Goal: Complete application form

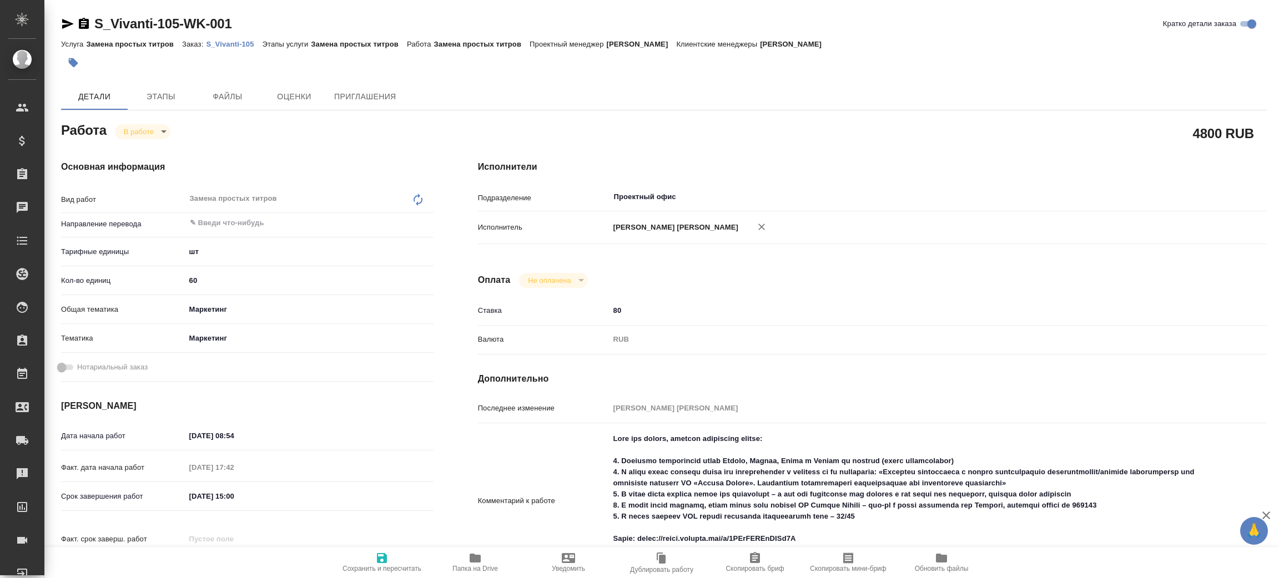
type textarea "x"
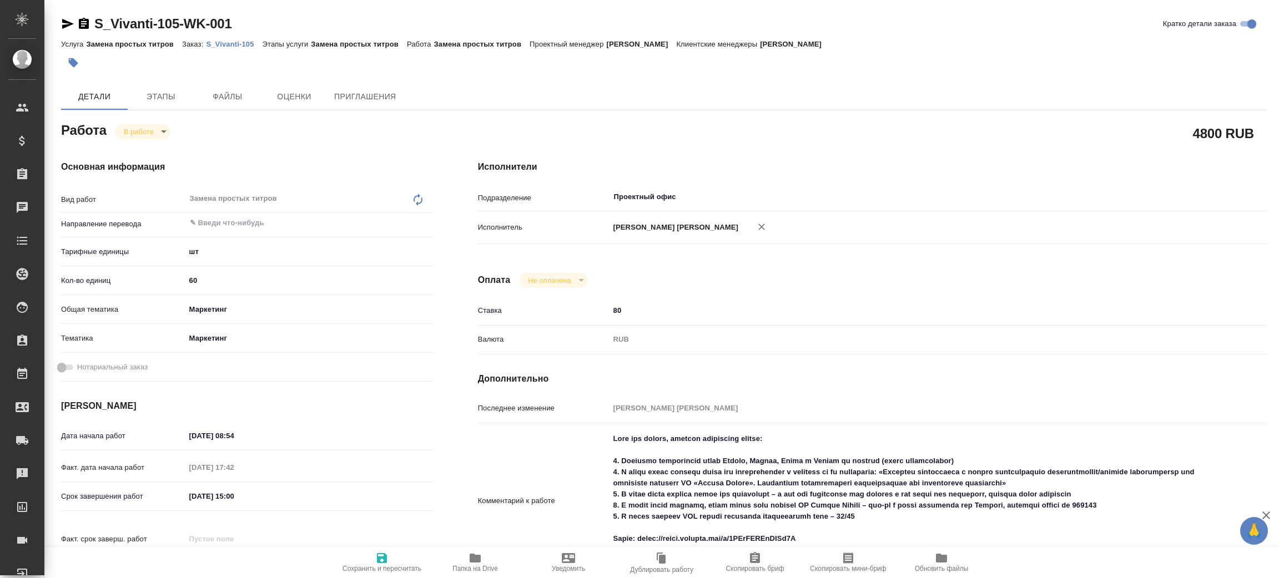
type textarea "x"
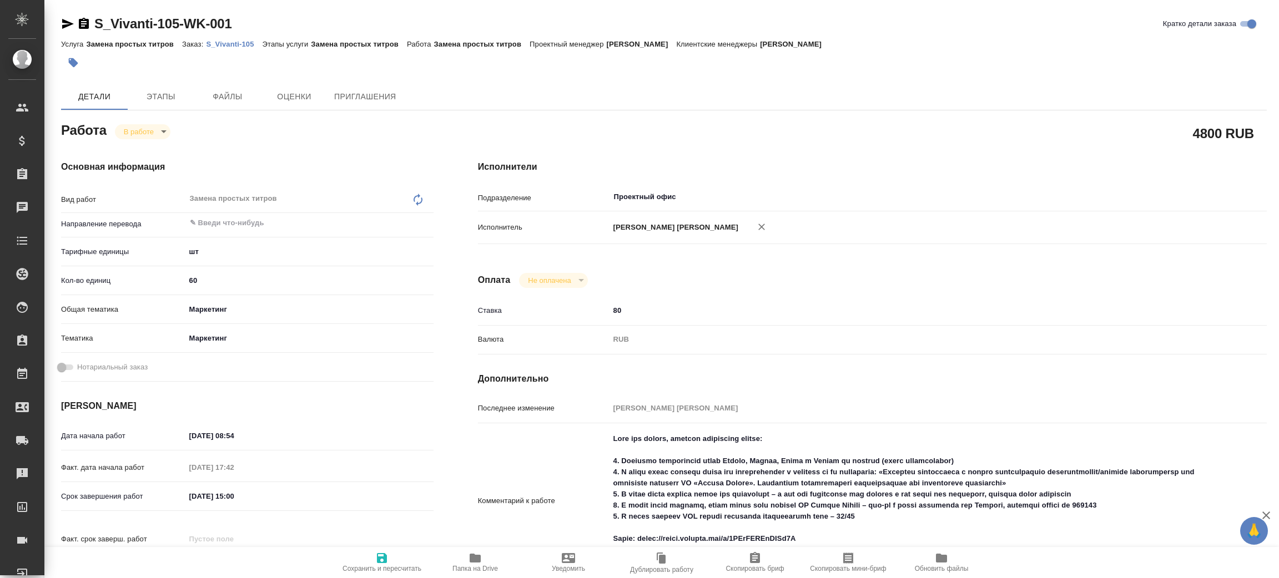
type textarea "x"
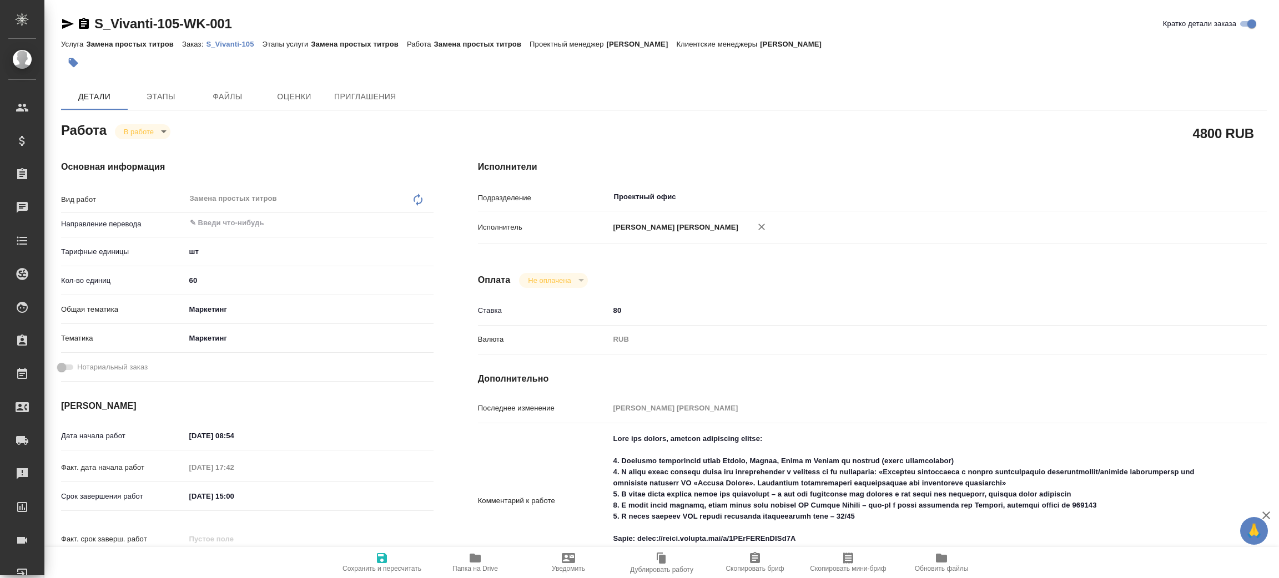
type textarea "x"
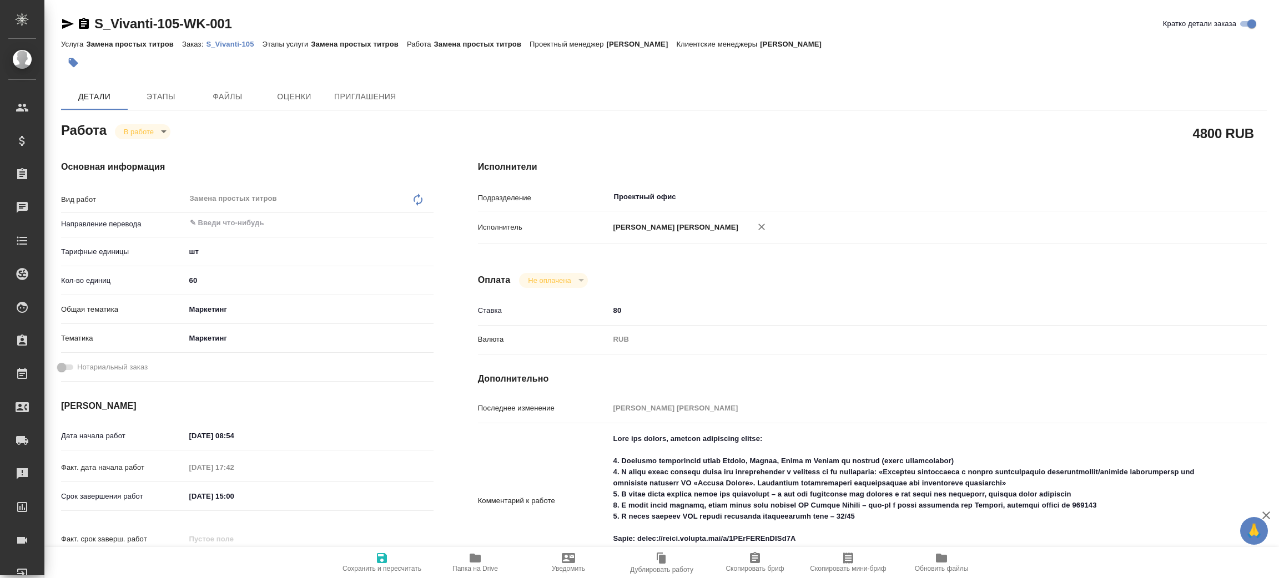
type textarea "x"
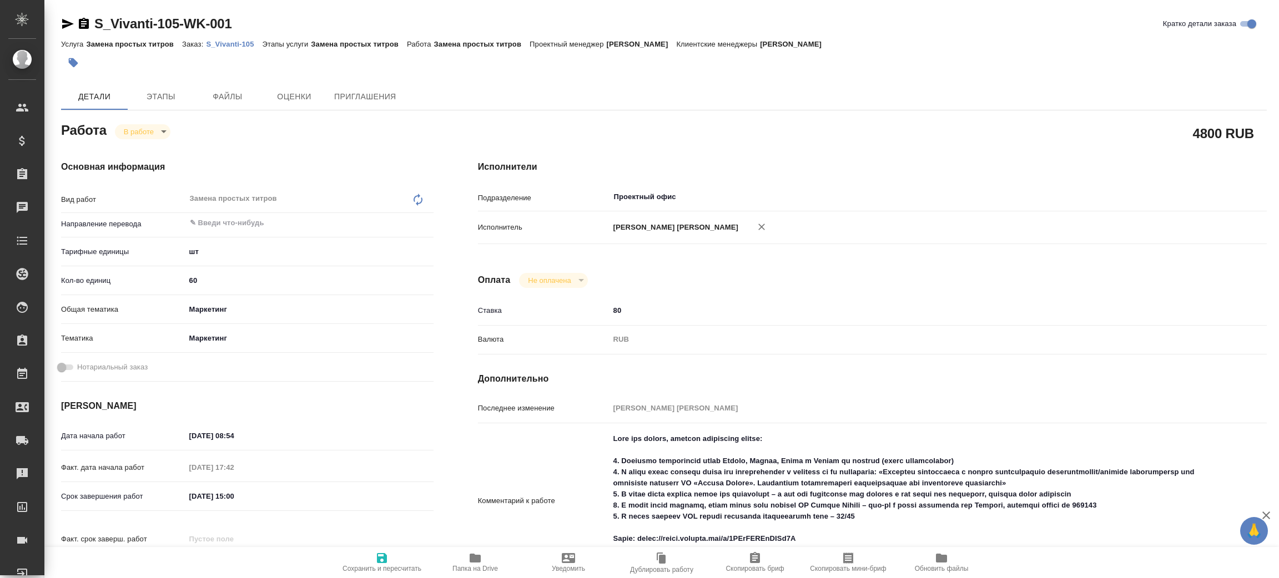
type textarea "x"
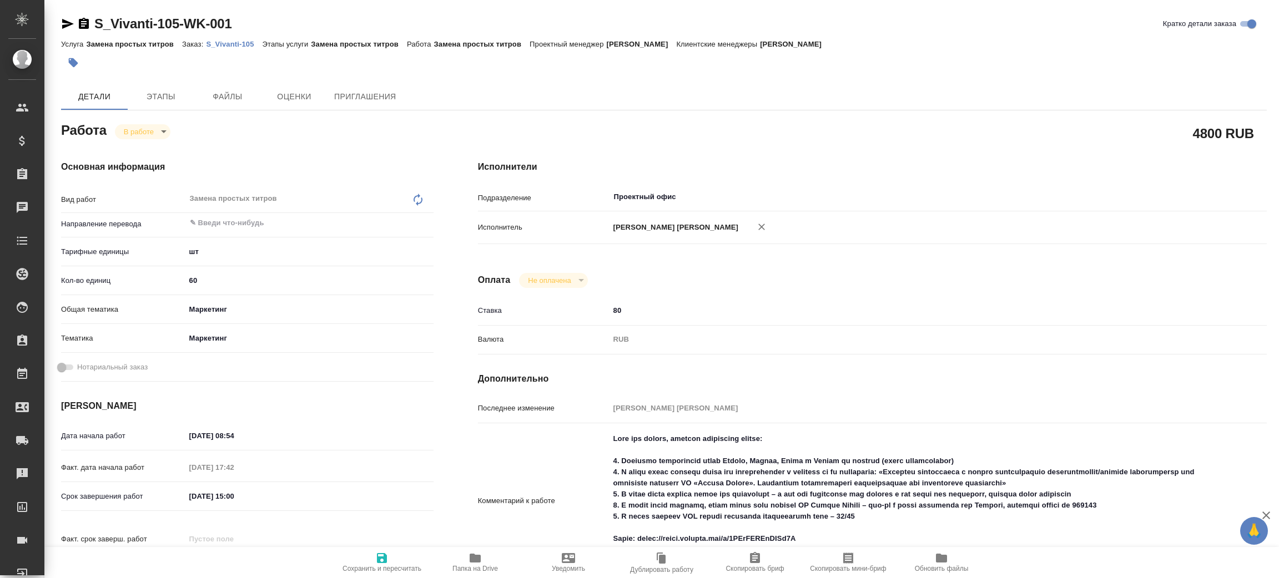
scroll to position [83, 0]
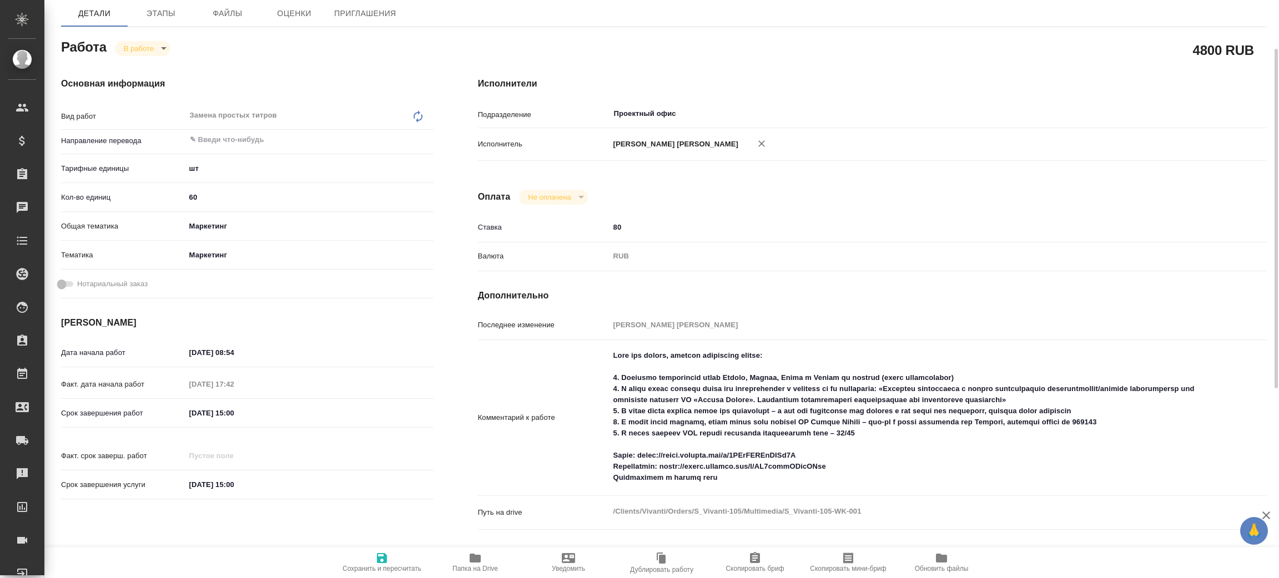
type textarea "x"
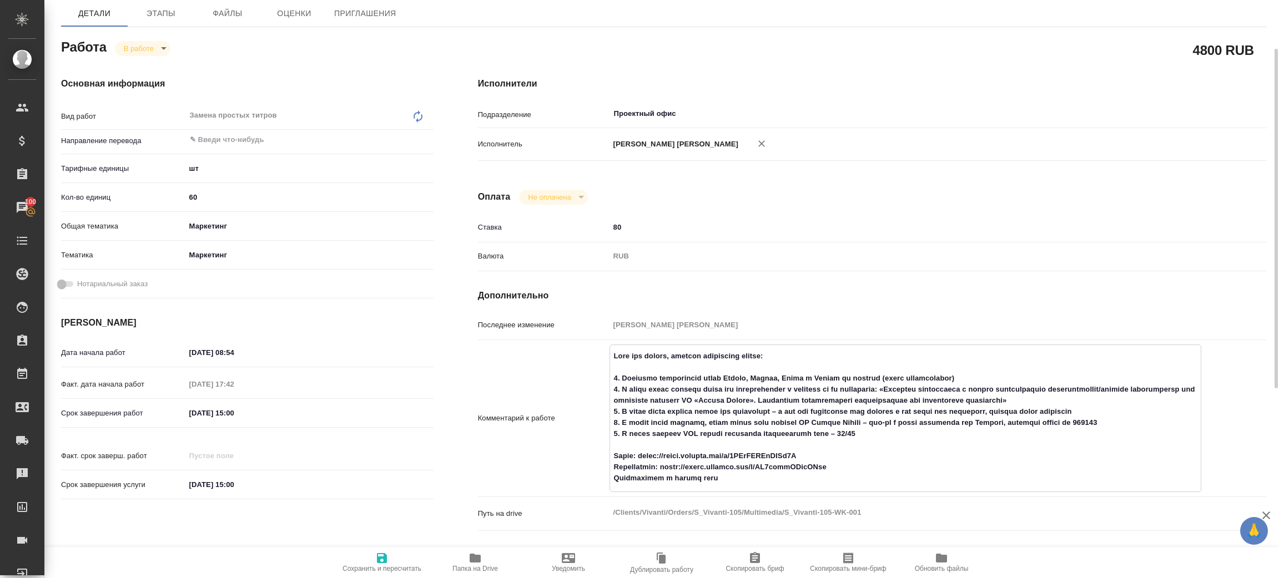
drag, startPoint x: 613, startPoint y: 341, endPoint x: 968, endPoint y: 428, distance: 364.6
click at [968, 428] on textarea at bounding box center [905, 417] width 591 height 141
type textarea "x"
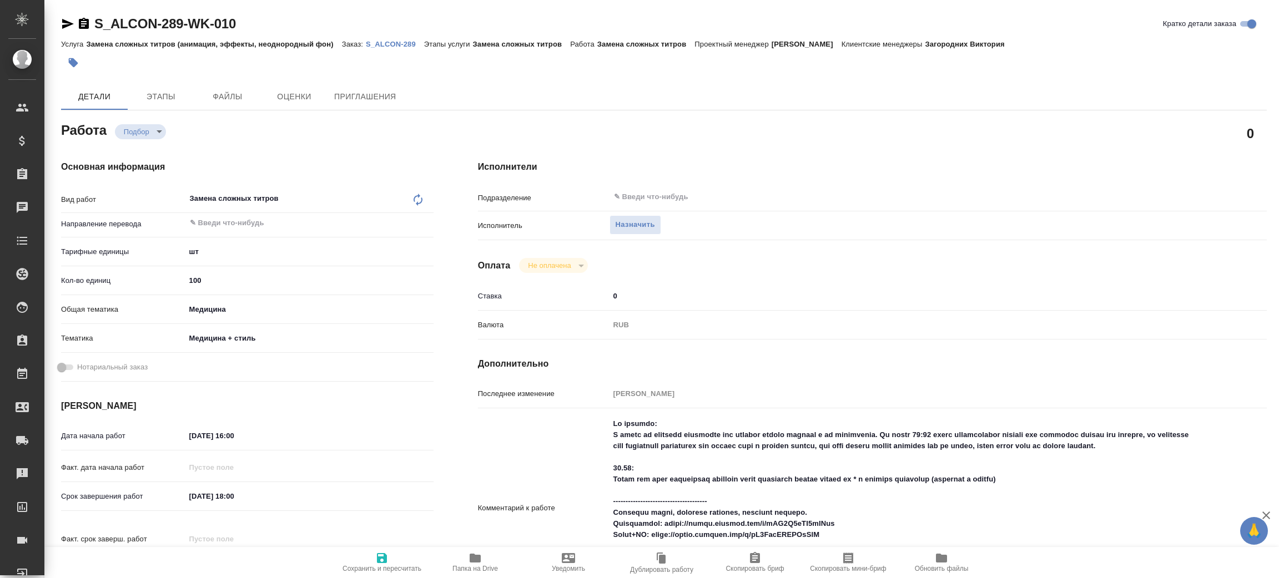
type textarea "x"
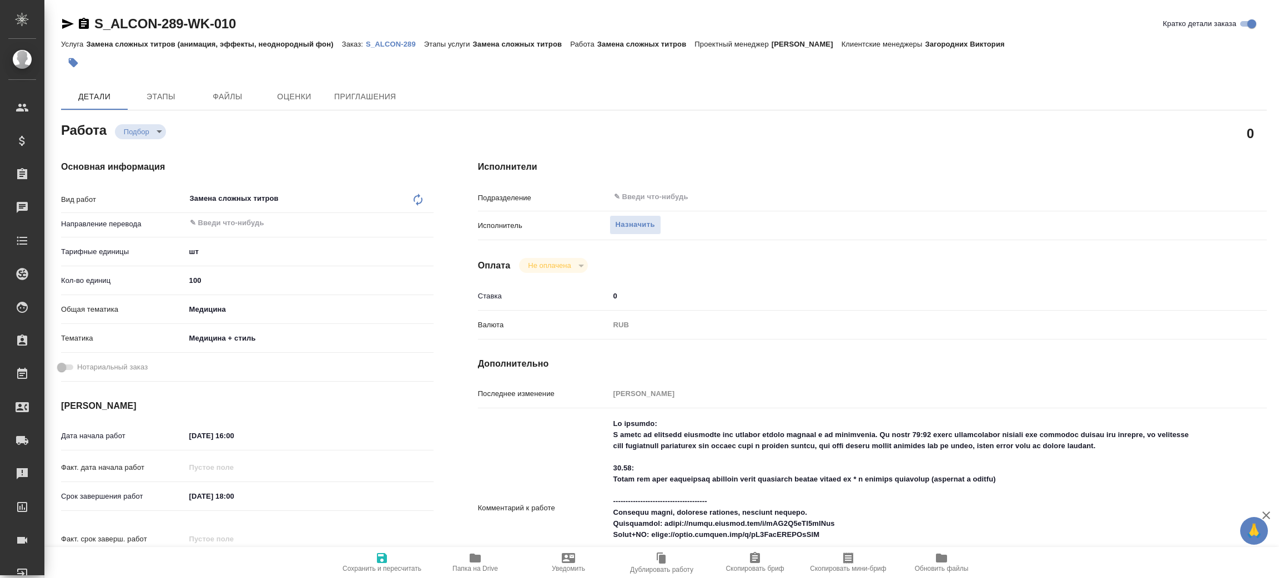
type textarea "x"
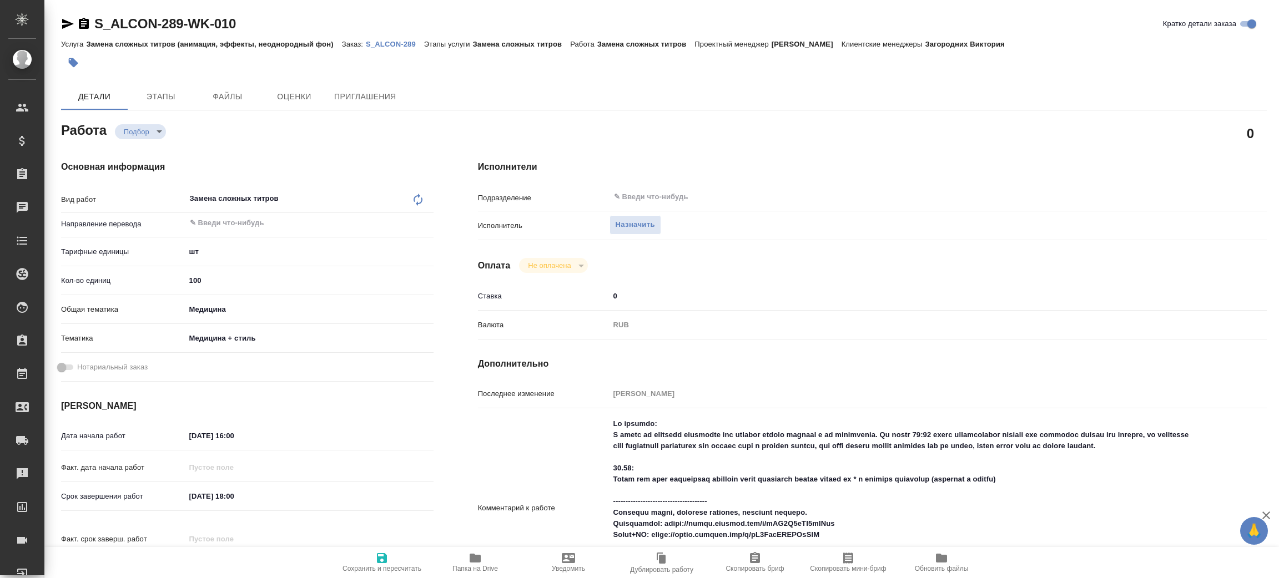
type textarea "x"
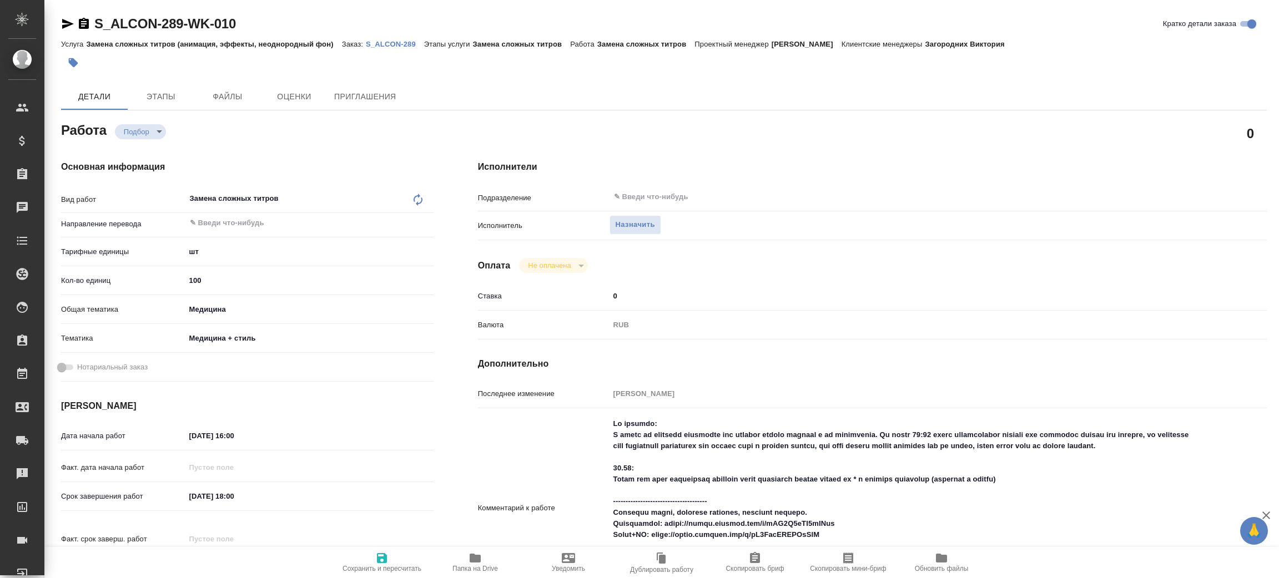
type textarea "x"
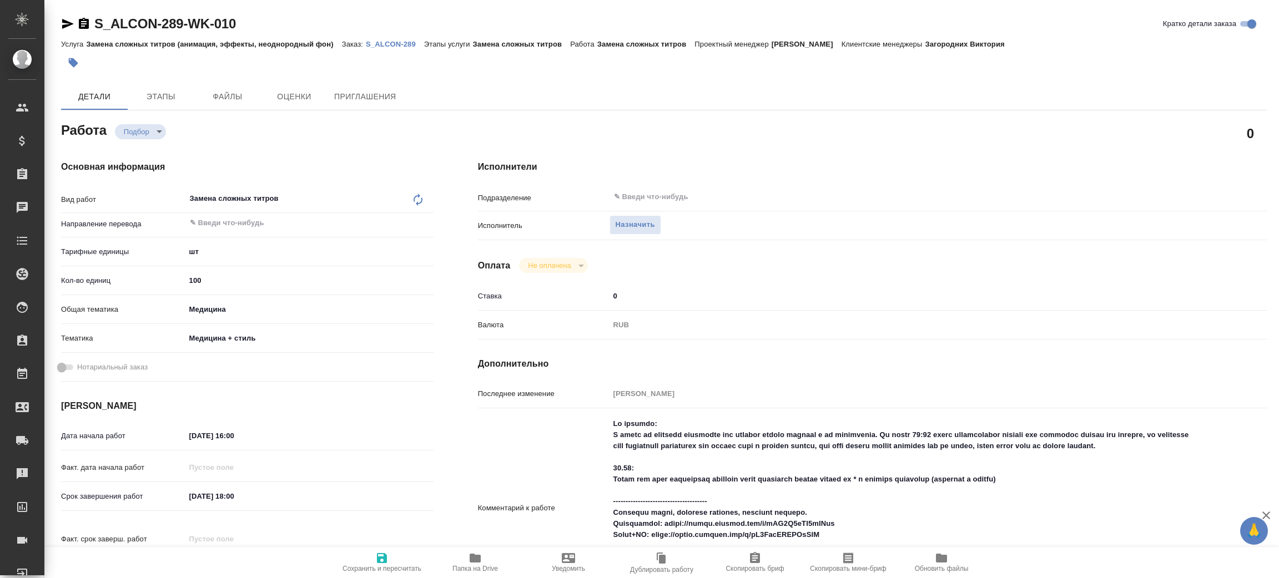
type textarea "x"
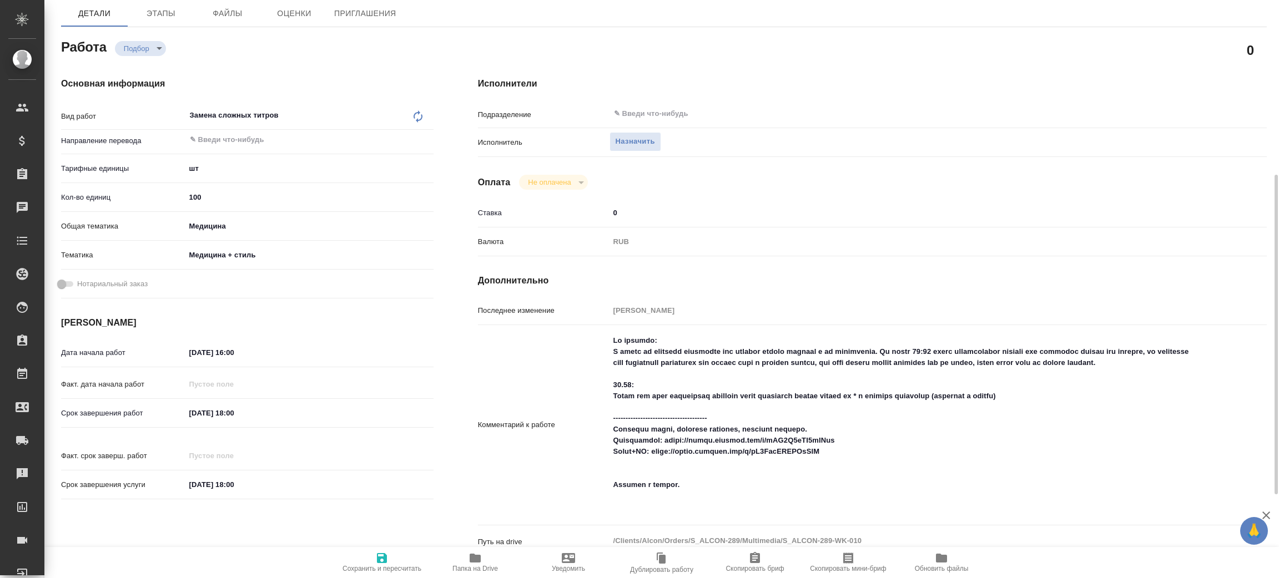
scroll to position [167, 0]
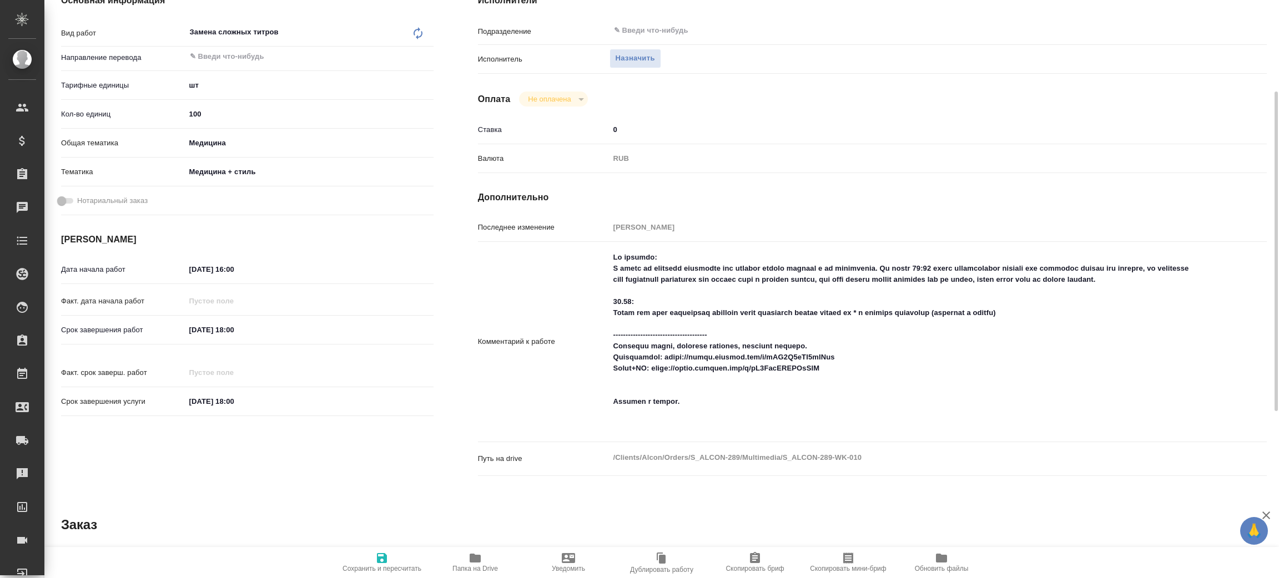
type textarea "x"
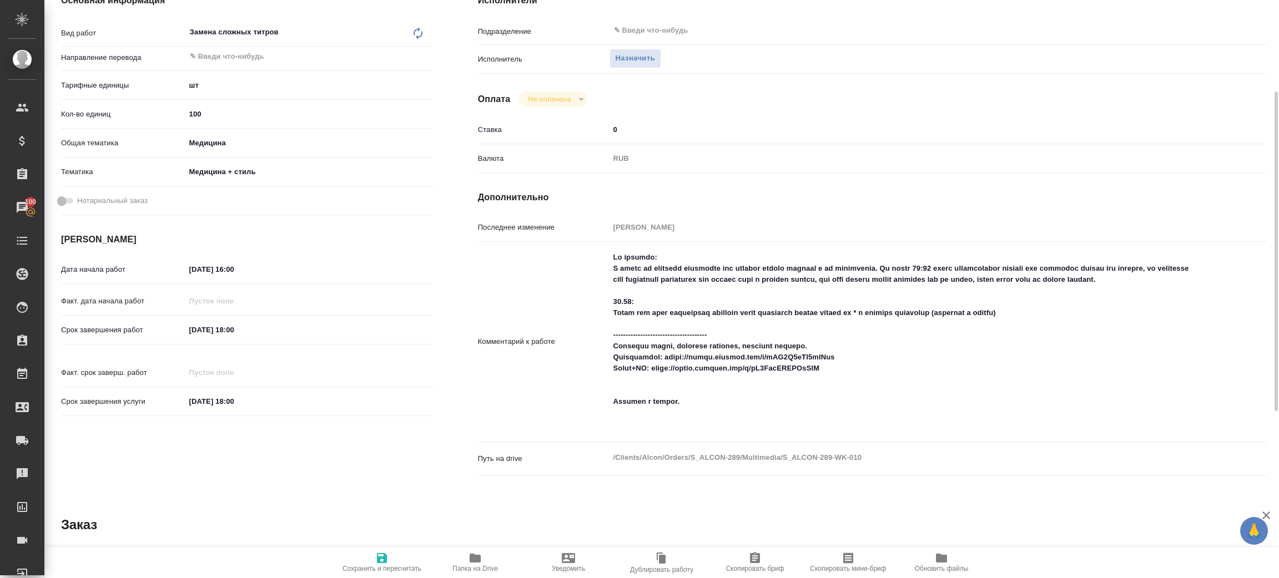
scroll to position [0, 0]
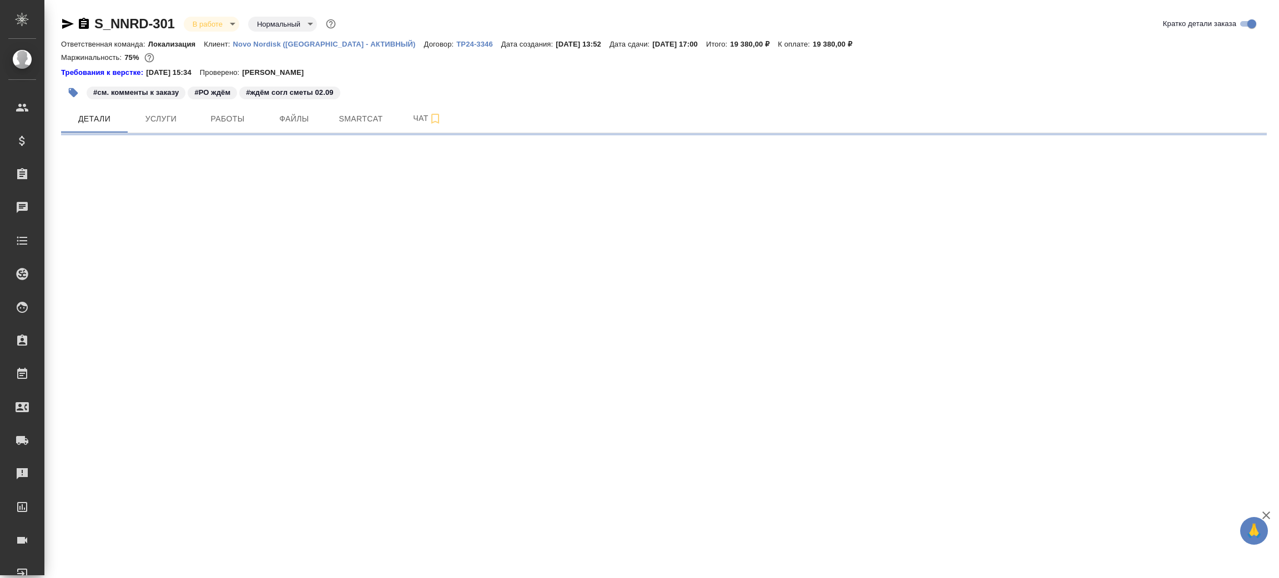
select select "RU"
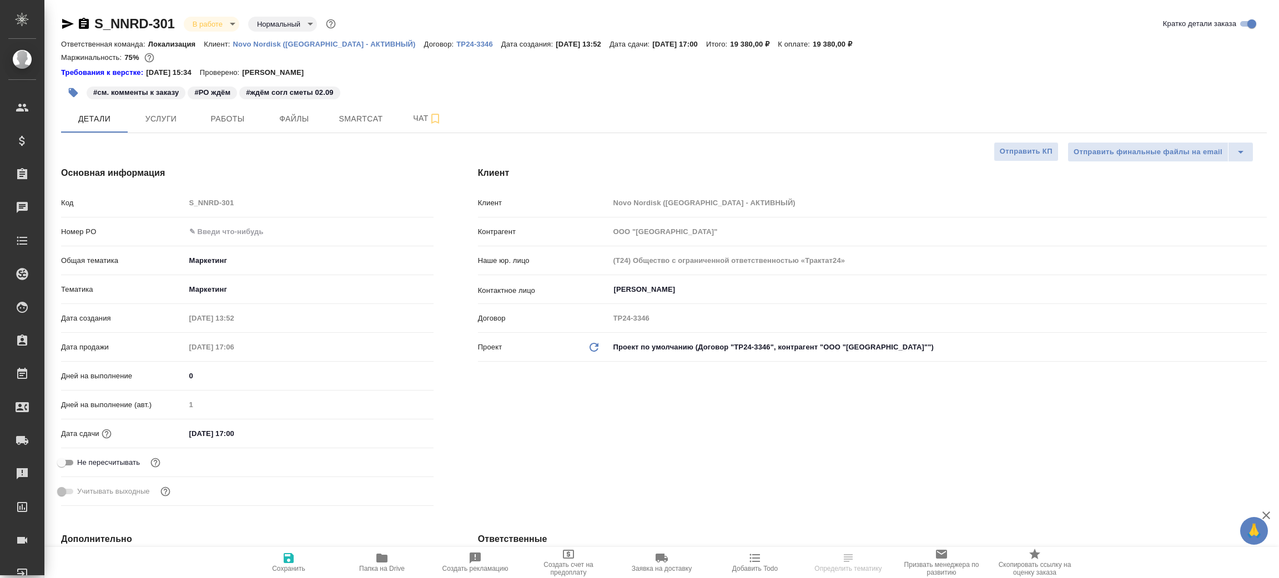
type textarea "x"
type input "[PERSON_NAME]"
type input "[PERSON_NAME]pereverzeva"
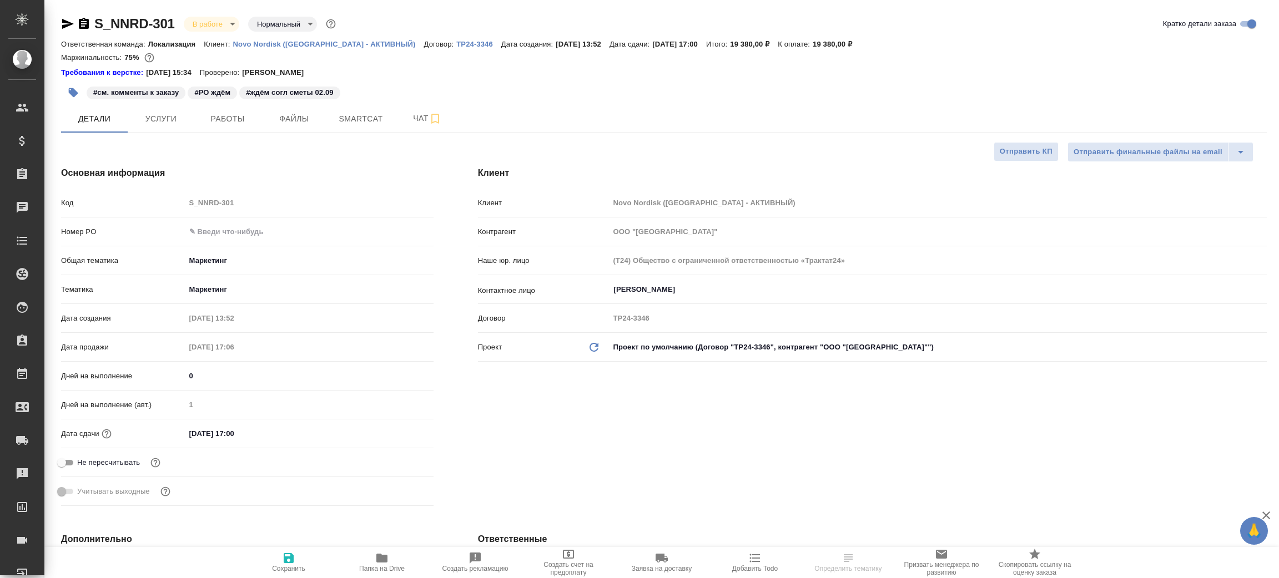
click at [381, 569] on span "Папка на Drive" at bounding box center [382, 569] width 46 height 8
type textarea "x"
select select "RU"
